Goal: Transaction & Acquisition: Purchase product/service

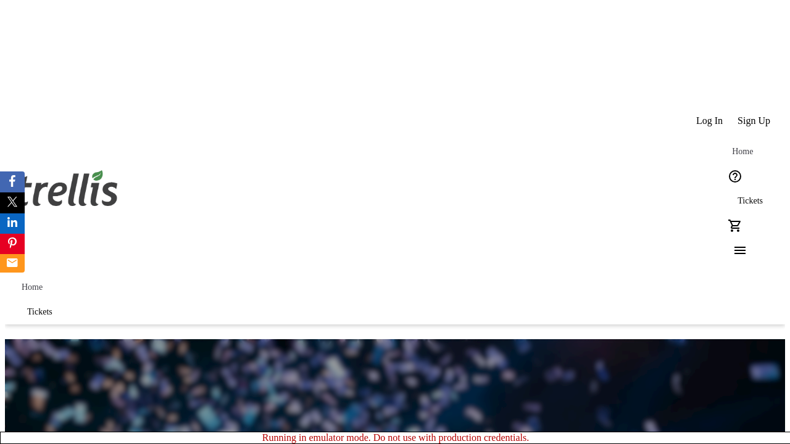
click at [738, 196] on span "Tickets" at bounding box center [750, 201] width 25 height 10
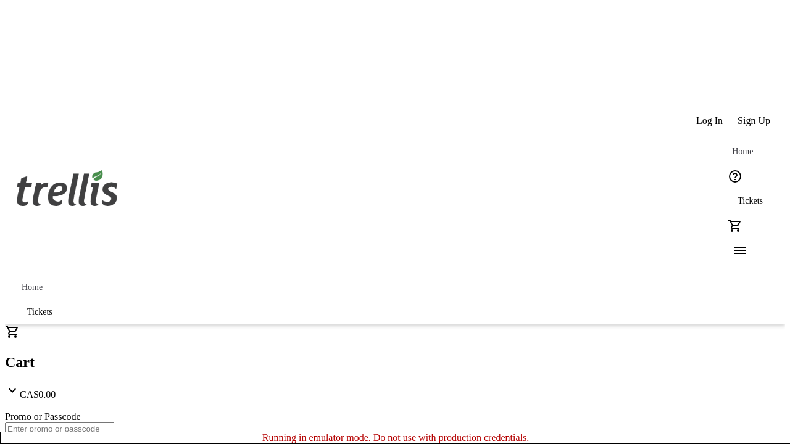
type input "1"
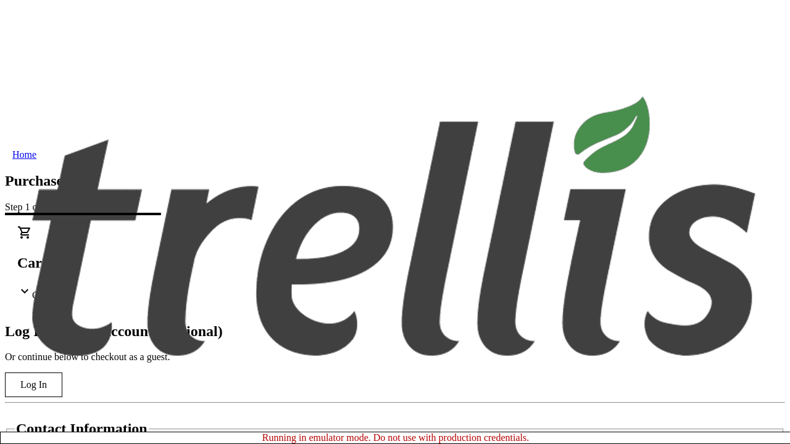
type input "[PERSON_NAME][EMAIL_ADDRESS][DOMAIN_NAME]"
type input "[PERSON_NAME]"
